Goal: Task Accomplishment & Management: Understand process/instructions

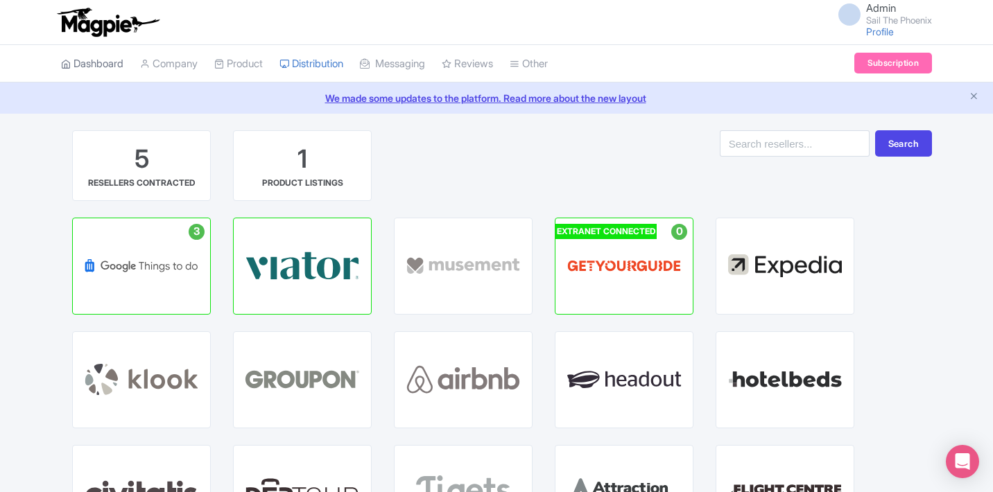
click at [101, 68] on link "Dashboard" at bounding box center [92, 64] width 62 height 38
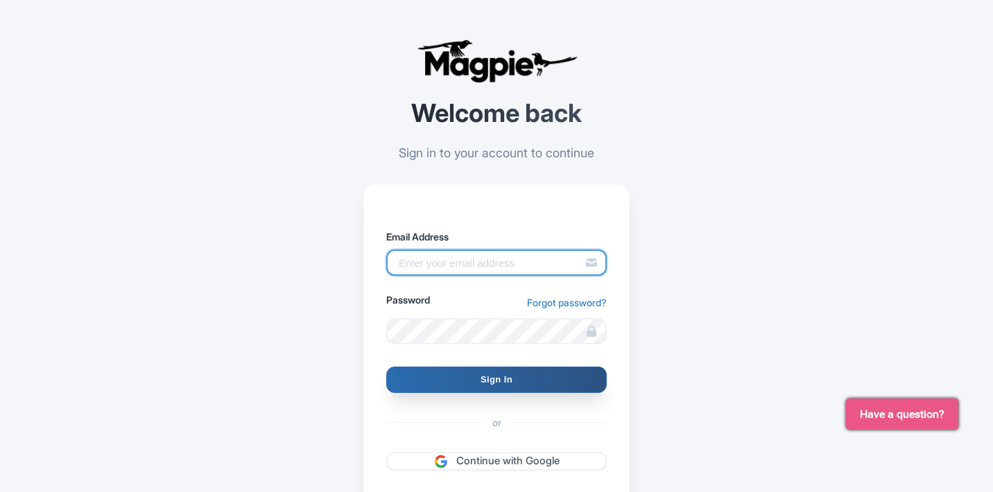
type input "[EMAIL_ADDRESS][DOMAIN_NAME]"
click at [489, 380] on input "Sign In" at bounding box center [496, 380] width 221 height 26
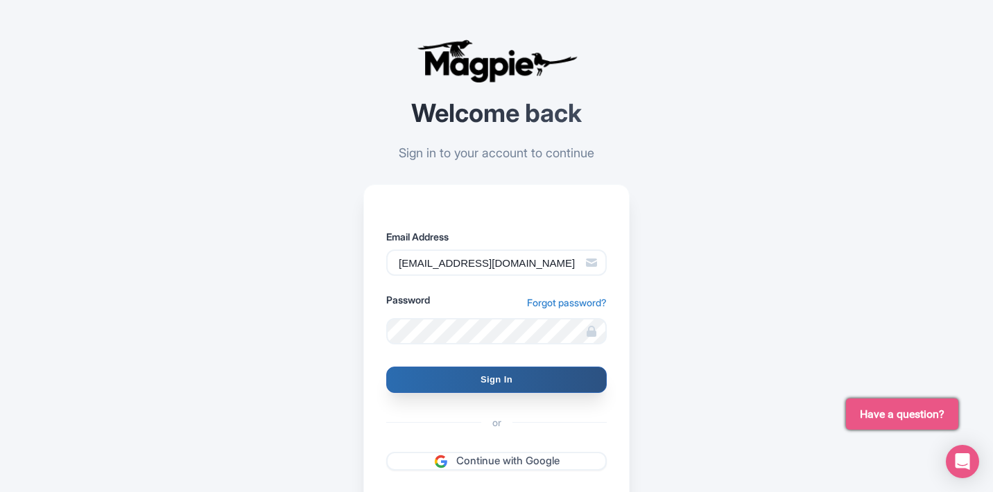
type input "Signing in..."
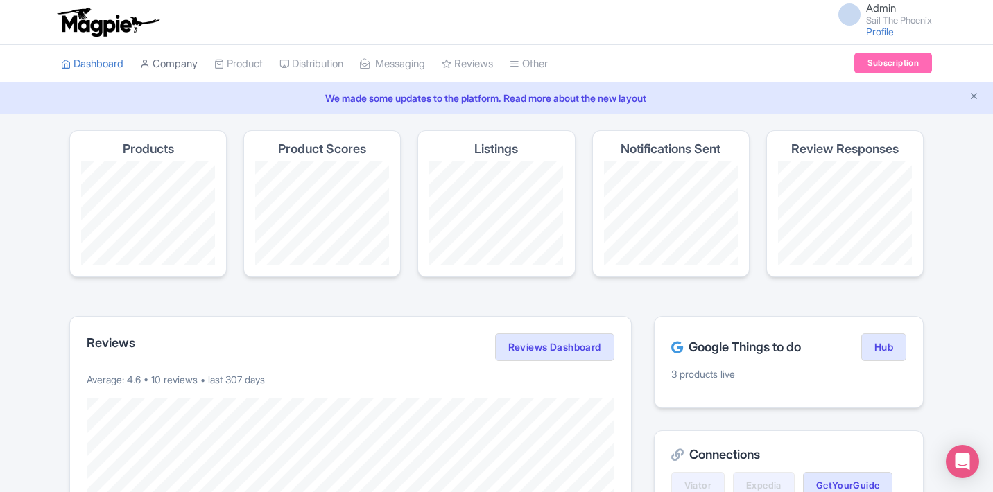
click at [176, 68] on link "Company" at bounding box center [169, 64] width 58 height 38
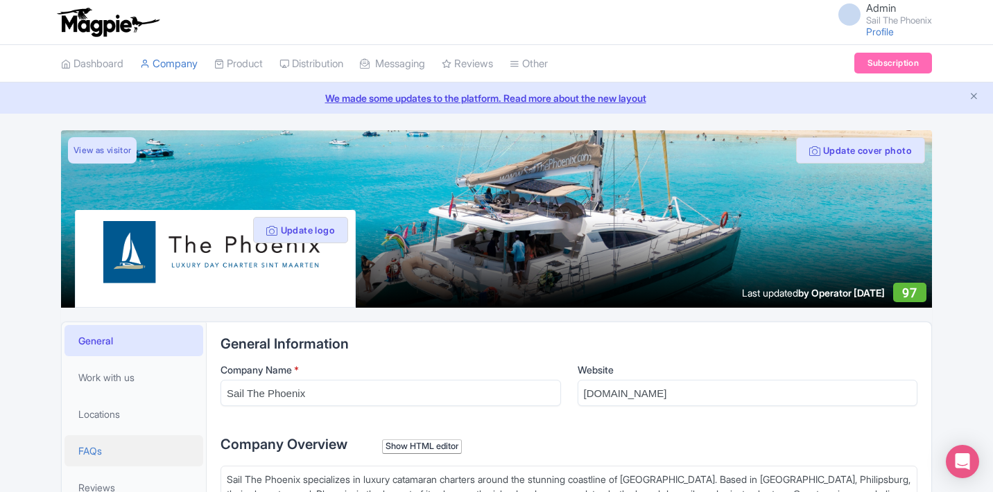
click at [139, 447] on link "FAQs" at bounding box center [134, 451] width 139 height 31
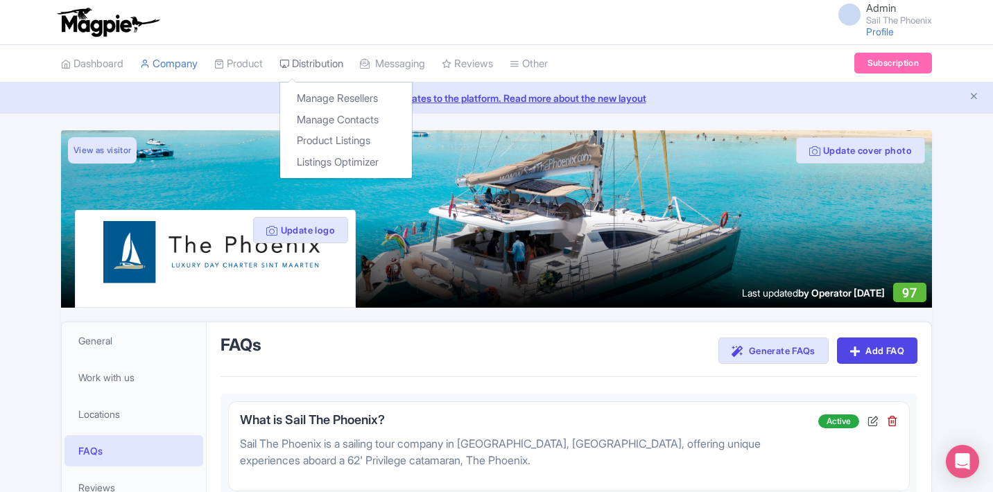
click at [343, 68] on link "Distribution" at bounding box center [312, 64] width 64 height 38
click at [335, 155] on link "Listings Optimizer" at bounding box center [346, 163] width 132 height 22
click at [363, 161] on link "Listings Optimizer" at bounding box center [346, 163] width 132 height 22
click at [340, 96] on link "Manage Resellers" at bounding box center [346, 99] width 132 height 22
click at [320, 64] on link "Distribution" at bounding box center [312, 64] width 64 height 38
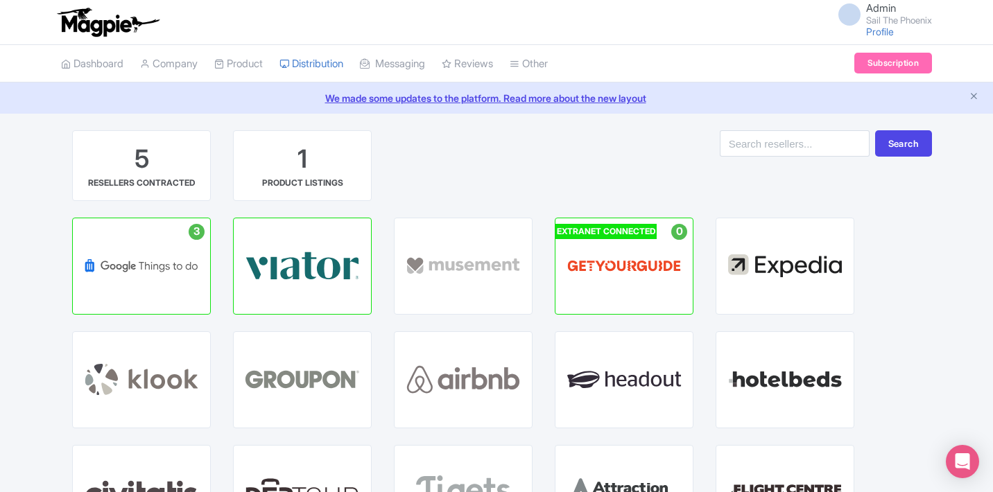
click at [469, 187] on div "5 RESELLERS CONTRACTED 1 PRODUCT LISTINGS" at bounding box center [322, 173] width 523 height 87
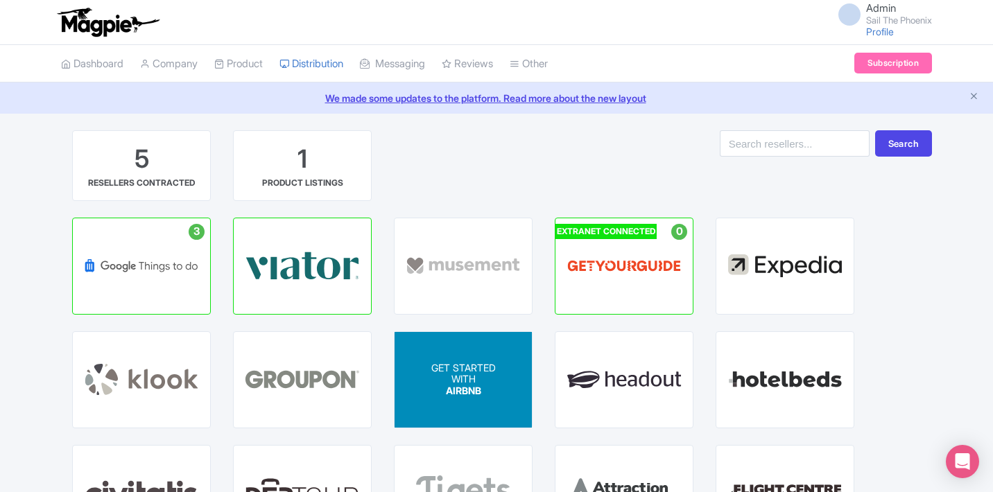
click at [482, 363] on span "GET STARTED" at bounding box center [463, 367] width 65 height 12
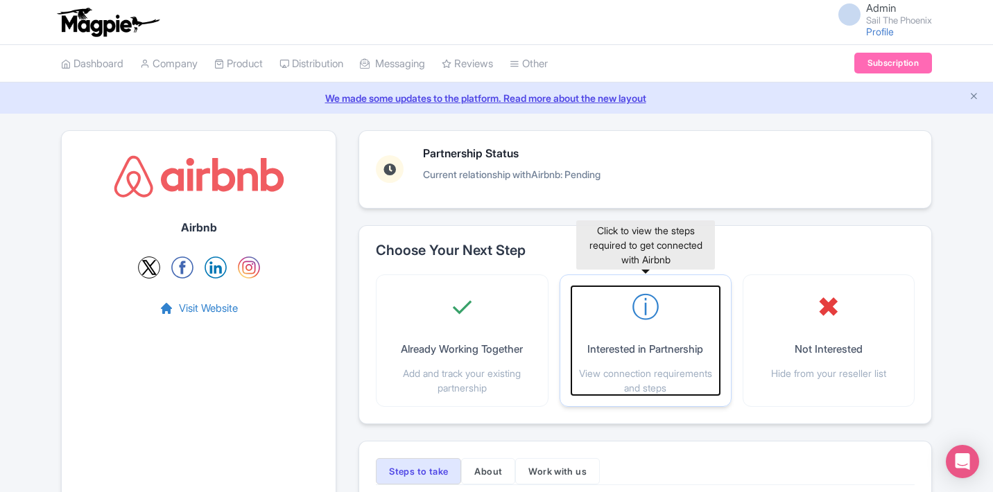
click at [633, 340] on div "ⓘ Interested in Partnership View connection requirements and steps" at bounding box center [646, 340] width 148 height 109
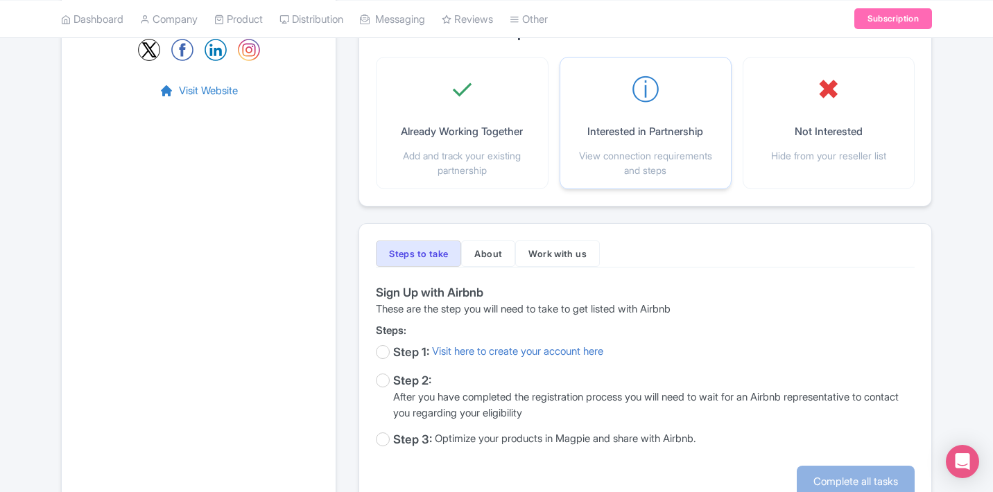
scroll to position [222, 0]
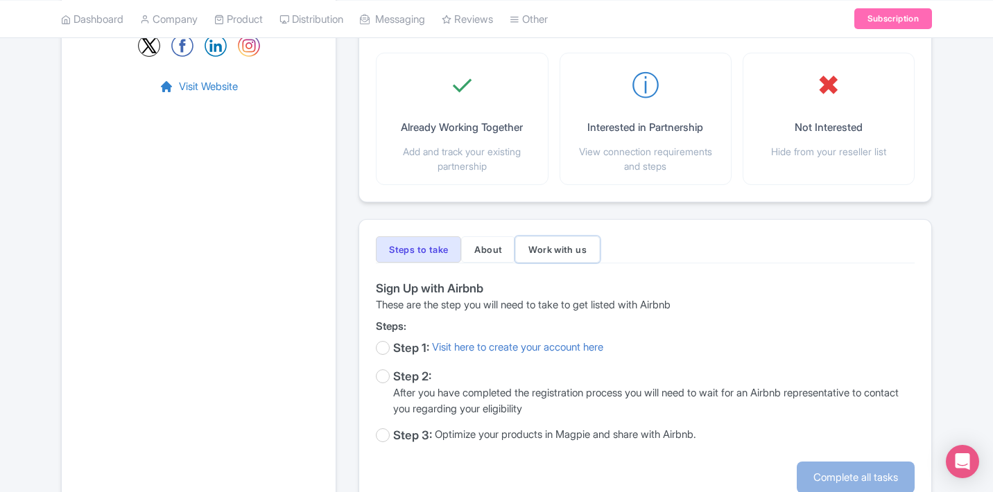
click at [574, 248] on button "Work with us" at bounding box center [557, 250] width 85 height 26
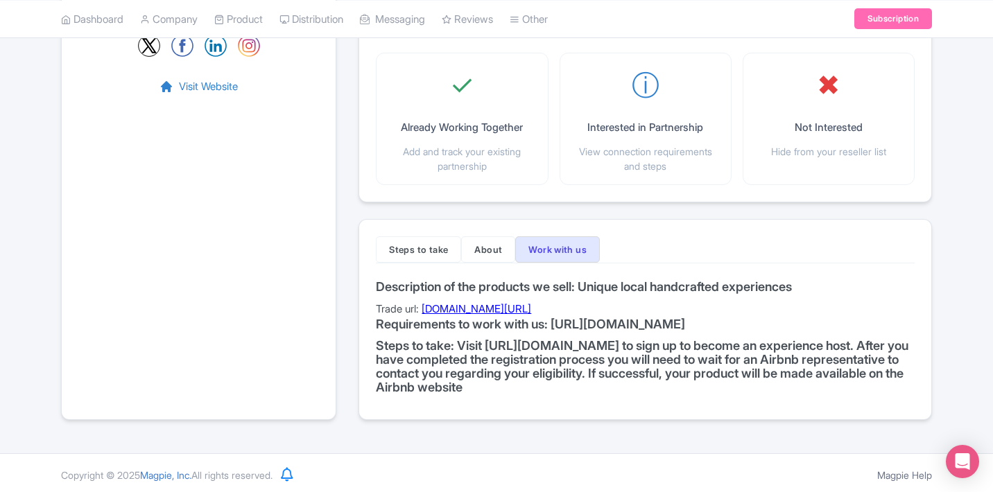
click at [439, 332] on h4 "Requirements to work with us: [URL][DOMAIN_NAME]" at bounding box center [645, 325] width 539 height 14
click at [434, 248] on button "Steps to take" at bounding box center [418, 250] width 85 height 26
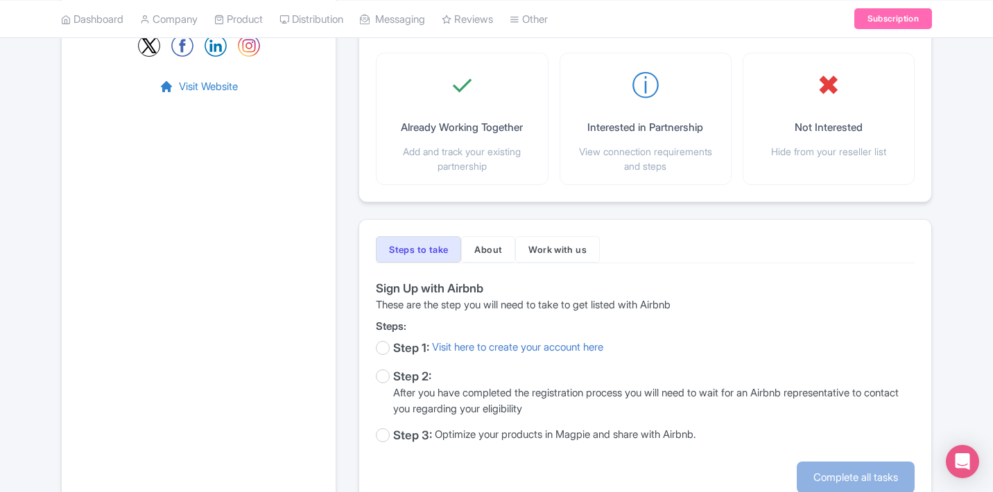
click at [384, 345] on label at bounding box center [383, 348] width 14 height 14
click at [384, 345] on input "checkbox" at bounding box center [380, 349] width 9 height 18
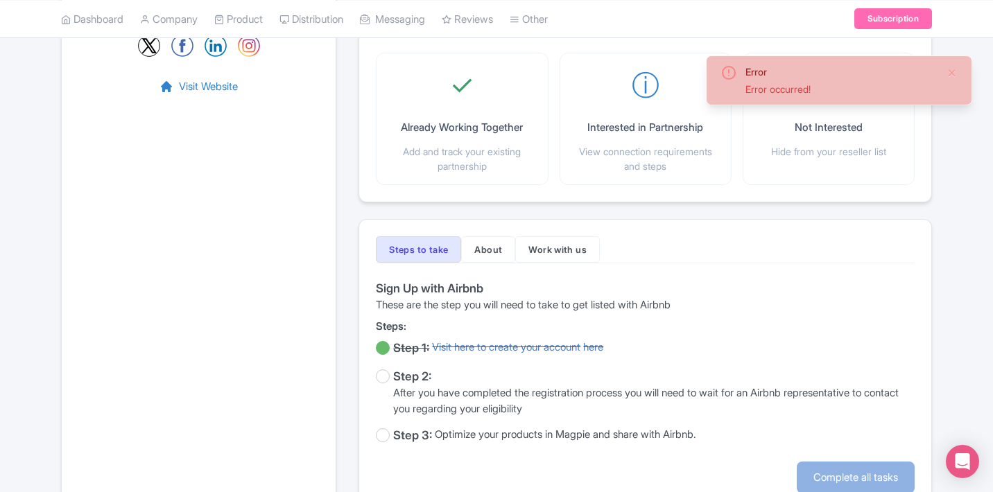
click at [372, 350] on div "Steps to take About Work with us Sign Up with Airbnb These are the step you wil…" at bounding box center [646, 365] width 574 height 293
click at [382, 350] on label at bounding box center [383, 348] width 14 height 14
click at [382, 350] on input "checkbox" at bounding box center [380, 349] width 9 height 18
checkbox input "false"
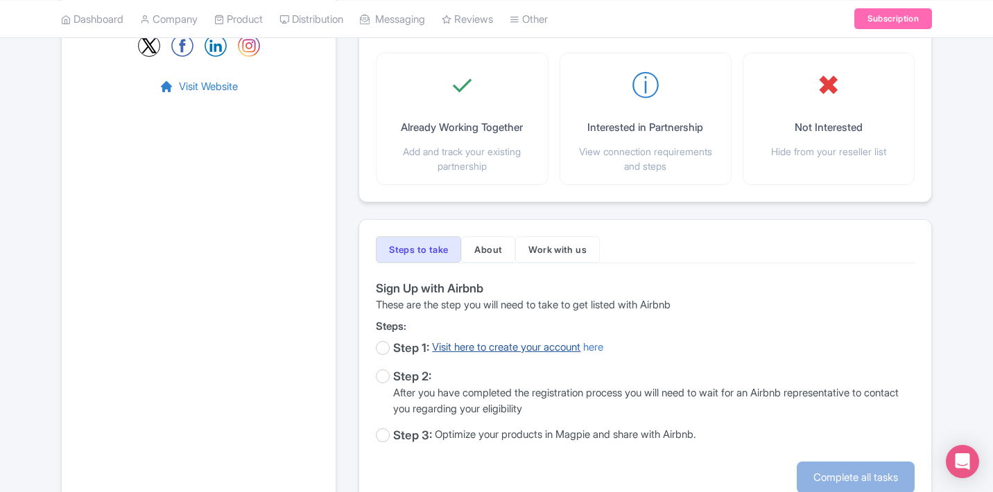
click at [488, 352] on link "Visit here to create your account" at bounding box center [506, 349] width 148 height 18
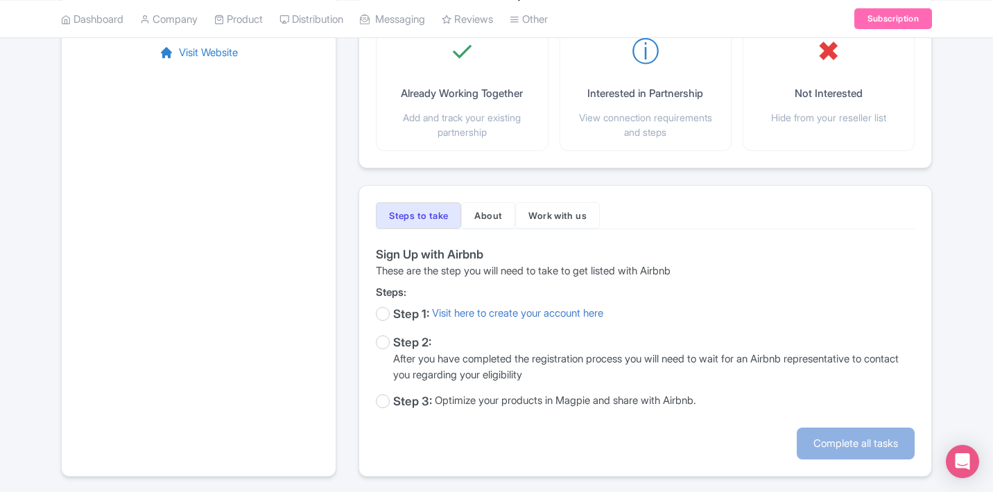
scroll to position [259, 0]
